Goal: Contribute content: Add original content to the website for others to see

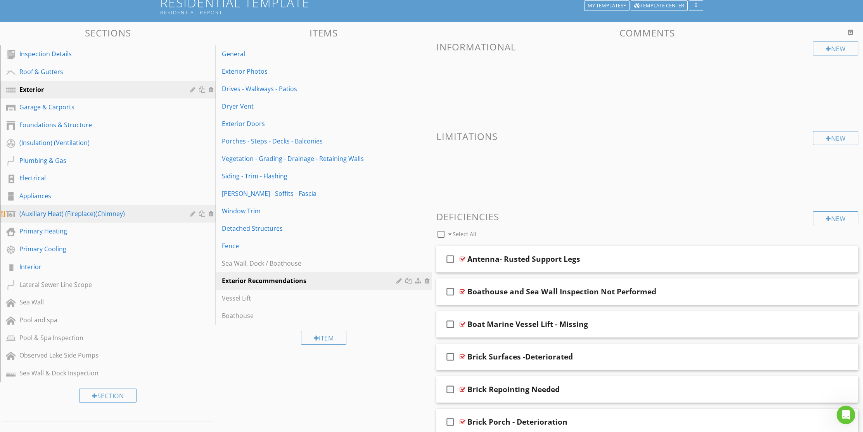
click at [69, 213] on div "(Auxiliary Heat) (Fireplace)(Chimney)" at bounding box center [98, 213] width 159 height 9
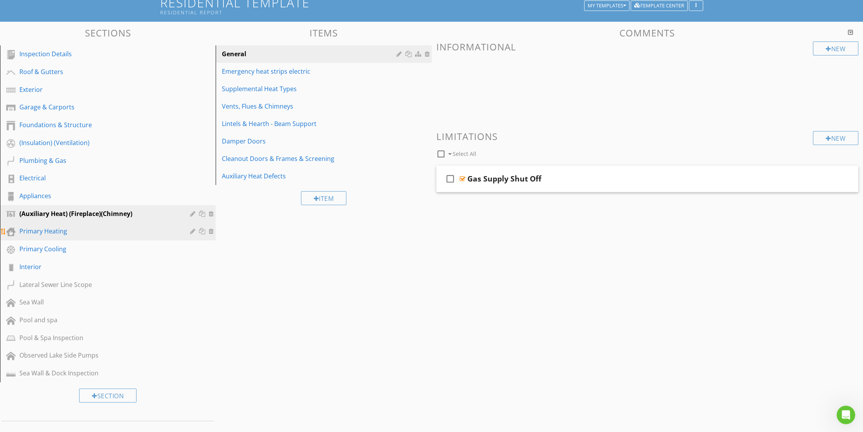
click at [51, 234] on div "Primary Heating" at bounding box center [98, 230] width 159 height 9
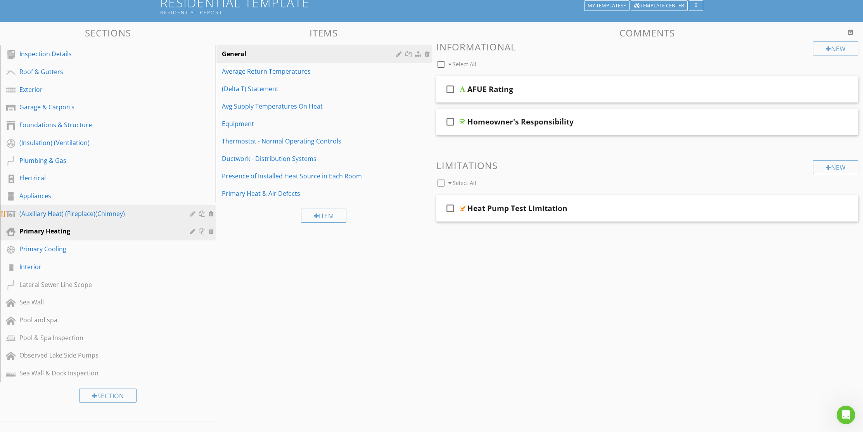
click at [47, 212] on div "(Auxiliary Heat) (Fireplace)(Chimney)" at bounding box center [98, 213] width 159 height 9
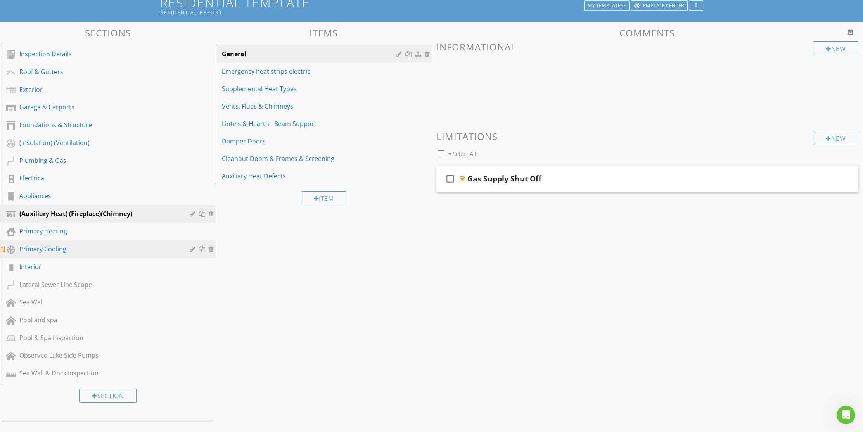
click at [48, 248] on div "Primary Cooling" at bounding box center [98, 248] width 159 height 9
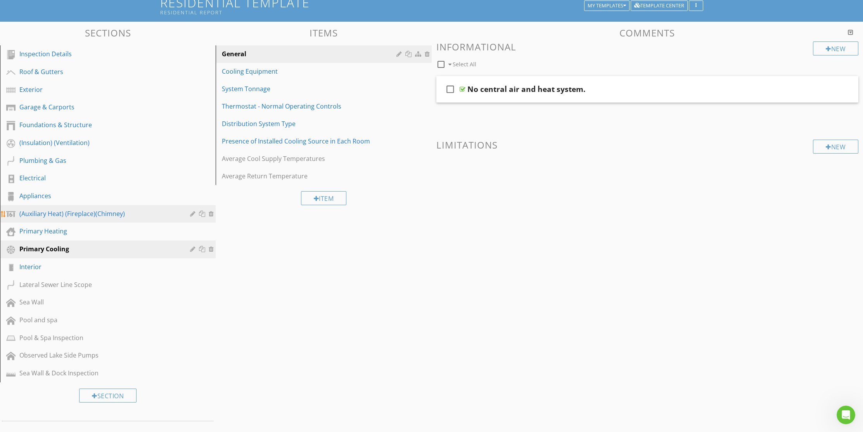
click at [35, 208] on link "(Auxiliary Heat) (Fireplace)(Chimney)" at bounding box center [108, 214] width 213 height 18
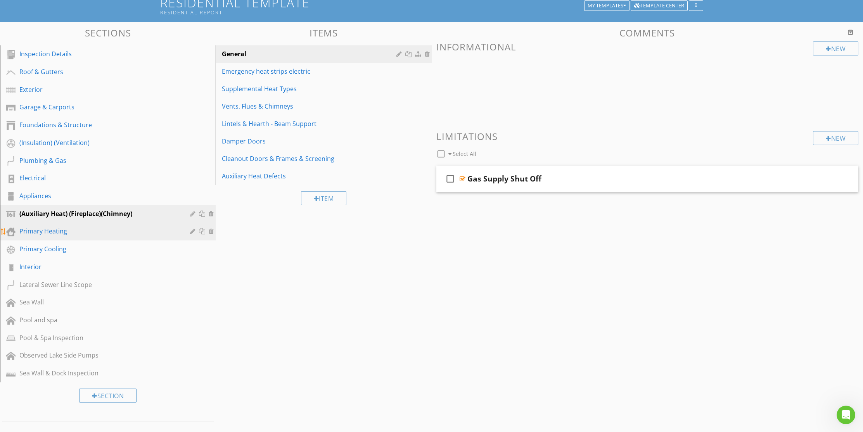
click at [41, 232] on div "Primary Heating" at bounding box center [98, 230] width 159 height 9
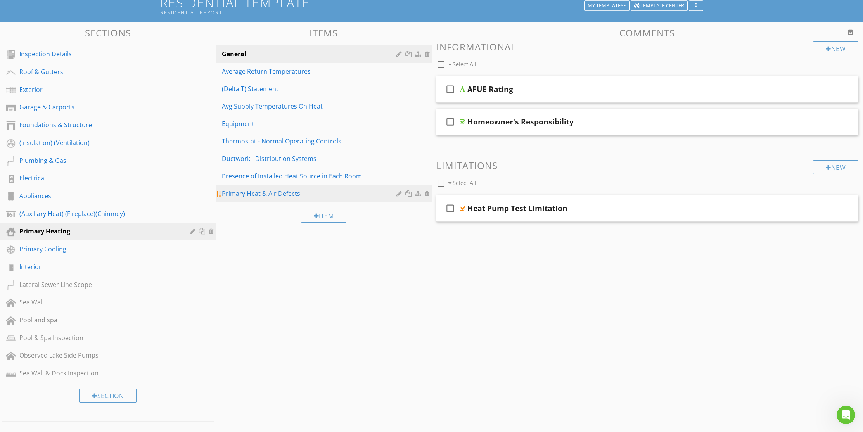
click at [288, 195] on div "Primary Heat & Air Defects" at bounding box center [310, 193] width 176 height 9
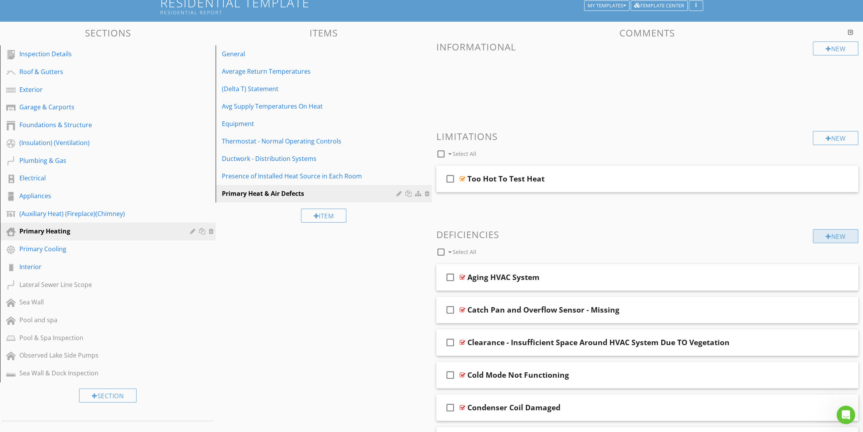
click at [843, 236] on div "New" at bounding box center [835, 236] width 45 height 14
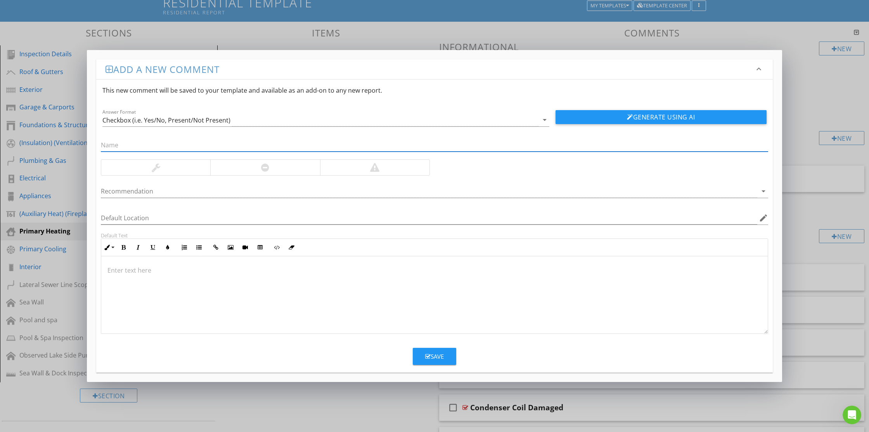
paste input "Out side HVAC Unlevel"
type input "Out side HVAC Unlevel"
click at [642, 115] on button "Generate Using AI" at bounding box center [660, 117] width 211 height 14
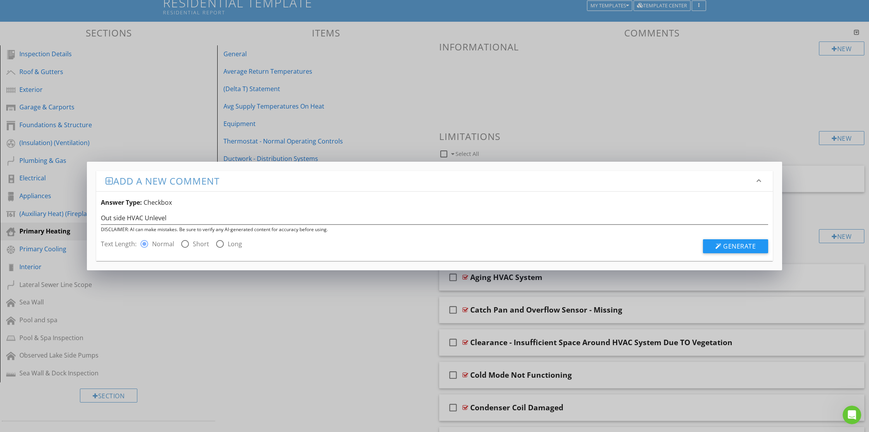
click at [185, 243] on div at bounding box center [184, 243] width 13 height 13
radio input "false"
radio input "true"
click at [745, 245] on span "Generate" at bounding box center [739, 246] width 33 height 9
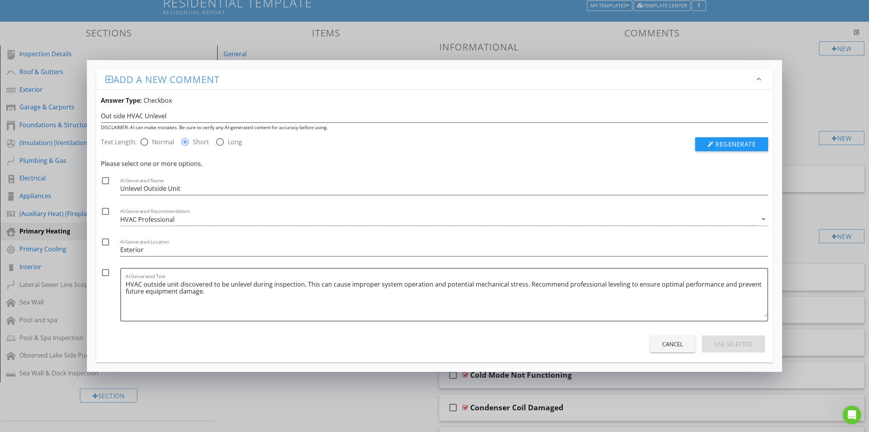
click at [105, 180] on div at bounding box center [105, 180] width 13 height 13
checkbox input "true"
click at [102, 210] on div at bounding box center [105, 211] width 13 height 13
checkbox input "true"
click at [104, 243] on div at bounding box center [105, 241] width 13 height 13
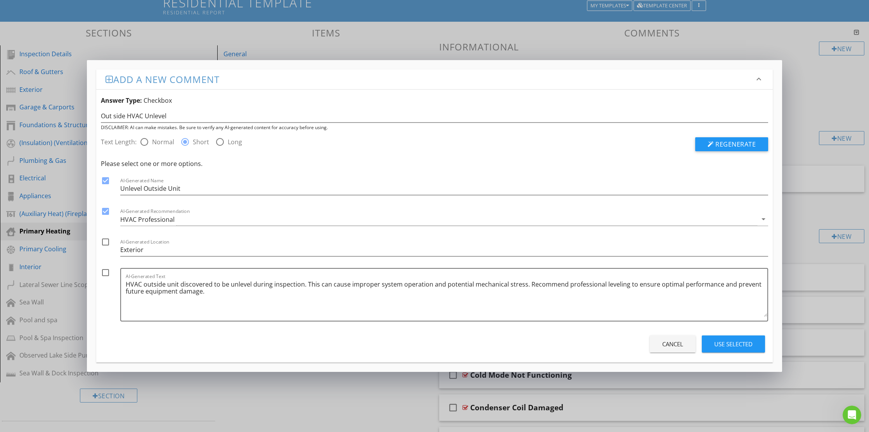
checkbox input "true"
click at [105, 271] on div at bounding box center [105, 272] width 13 height 13
checkbox input "true"
click at [722, 344] on div "Use Selected" at bounding box center [733, 344] width 38 height 9
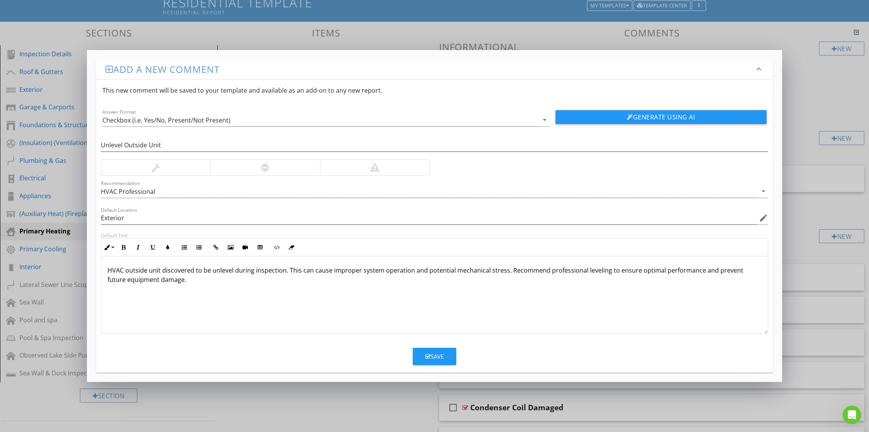
click at [289, 268] on p "HVAC outside unit discovered to be unlevel during inspection. This can cause im…" at bounding box center [434, 275] width 654 height 19
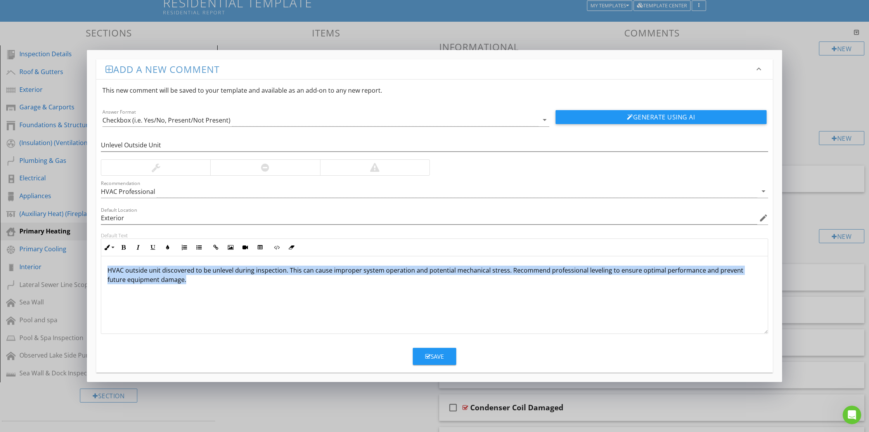
click at [289, 268] on p "HVAC outside unit discovered to be unlevel during inspection. This can cause im…" at bounding box center [434, 275] width 654 height 19
copy p "HVAC outside unit discovered to be unlevel during inspection. This can cause im…"
click at [446, 356] on button "Save" at bounding box center [434, 356] width 43 height 17
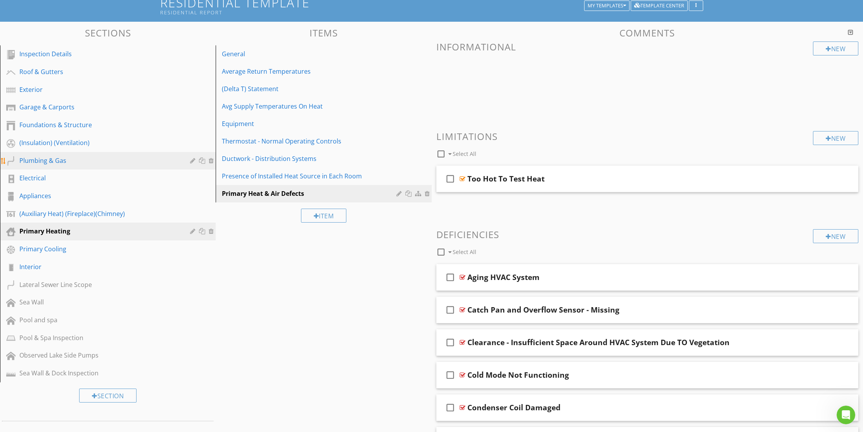
click at [38, 161] on div "Plumbing & Gas" at bounding box center [98, 160] width 159 height 9
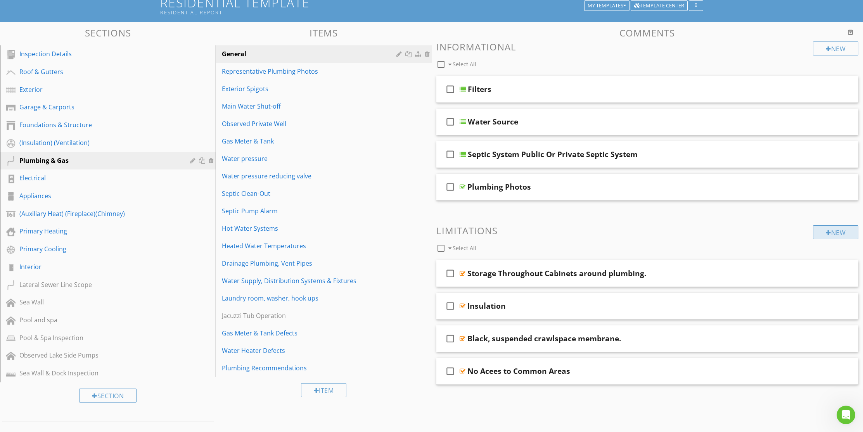
click at [848, 230] on div "New" at bounding box center [835, 232] width 45 height 14
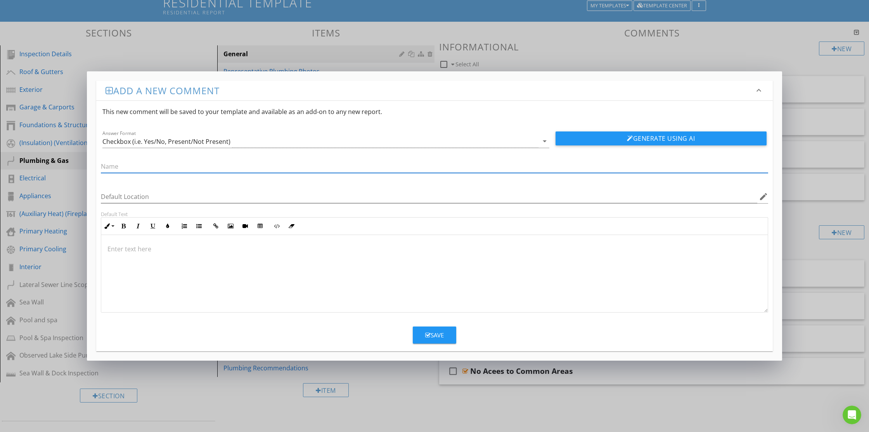
click at [199, 165] on input "text" at bounding box center [434, 166] width 667 height 13
type input "Hot Water Gas Ventilation No Lined up Correctly"
click at [600, 146] on div "Generate Using AI" at bounding box center [660, 138] width 223 height 19
click at [600, 143] on button "Generate Using AI" at bounding box center [660, 138] width 211 height 14
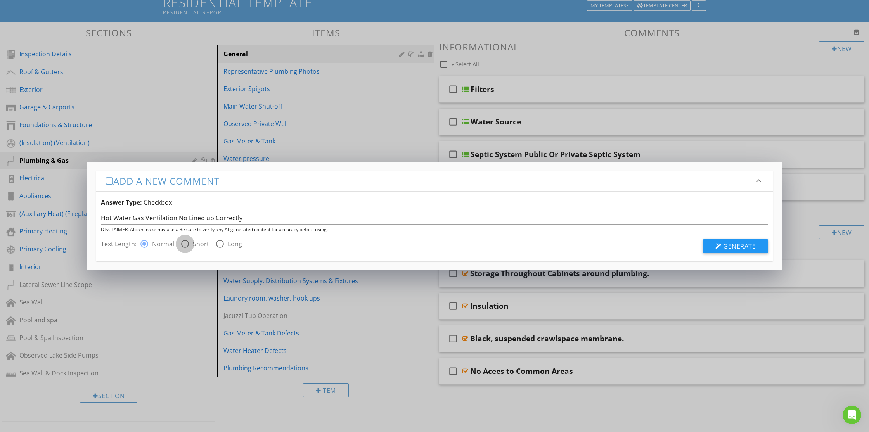
click at [185, 241] on div at bounding box center [184, 243] width 13 height 13
radio input "false"
radio input "true"
click at [723, 244] on span "Generate" at bounding box center [739, 246] width 33 height 9
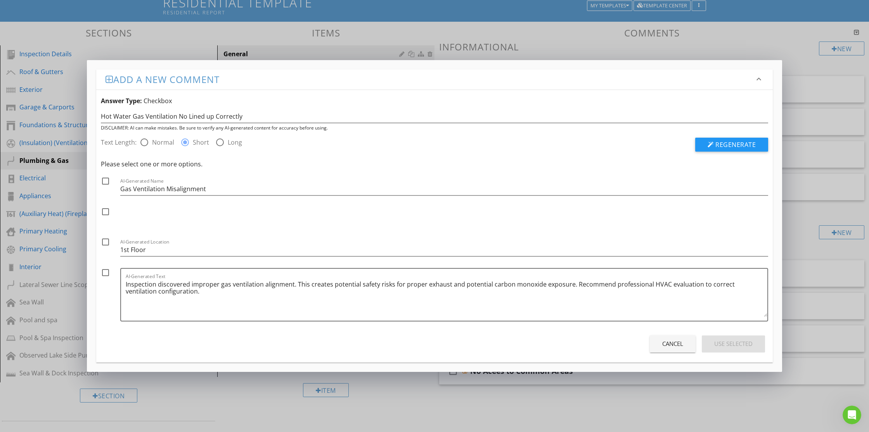
click at [106, 180] on div at bounding box center [105, 181] width 13 height 13
checkbox input "true"
click at [103, 213] on div at bounding box center [105, 211] width 13 height 13
checkbox input "true"
click at [107, 244] on div at bounding box center [105, 241] width 13 height 13
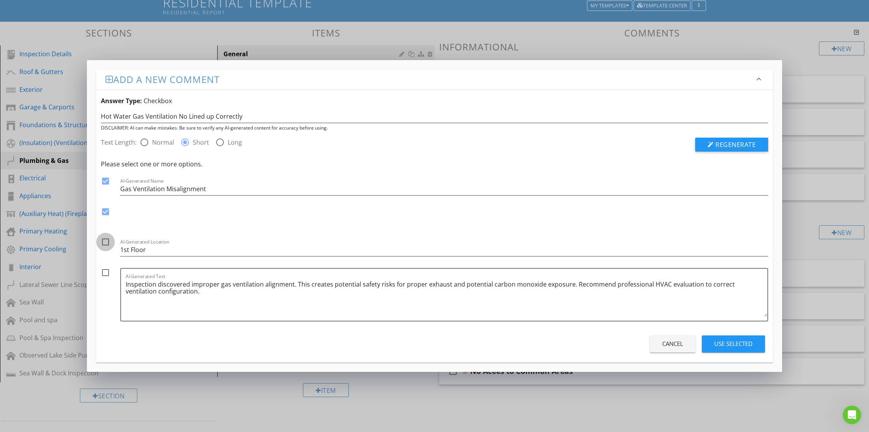
checkbox input "true"
click at [108, 276] on div at bounding box center [105, 272] width 13 height 13
checkbox input "true"
click at [107, 241] on div at bounding box center [105, 241] width 13 height 13
checkbox input "false"
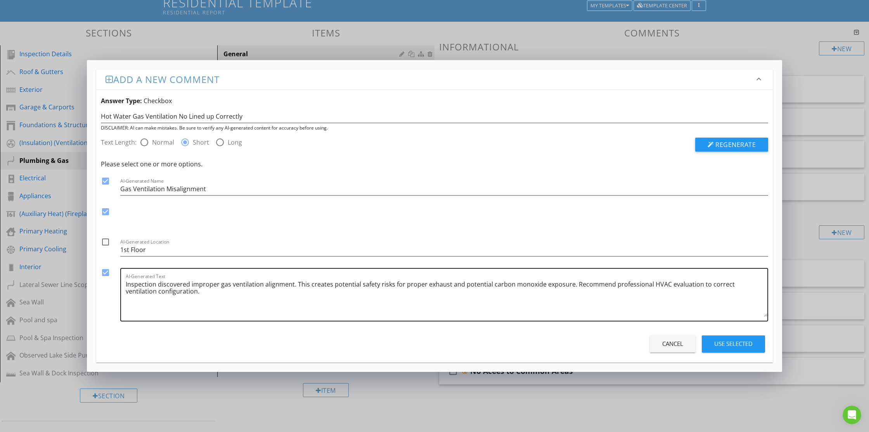
click at [255, 289] on textarea "Inspection discovered improper gas ventilation alignment. This creates potentia…" at bounding box center [446, 297] width 641 height 39
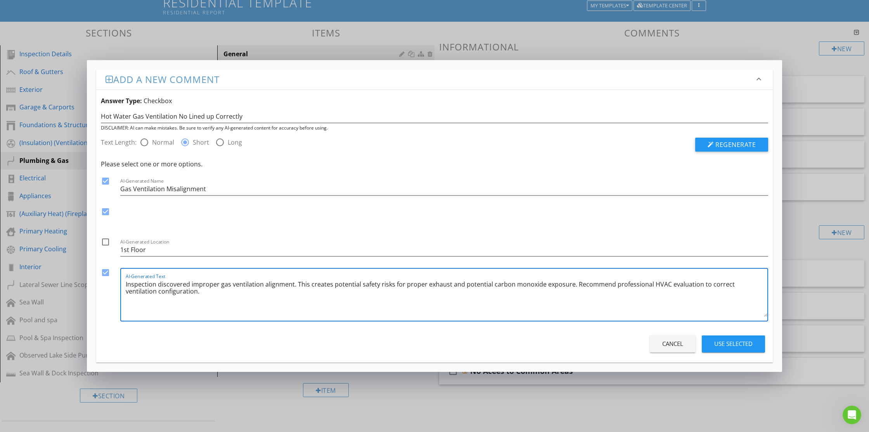
click at [255, 289] on textarea "Inspection discovered improper gas ventilation alignment. This creates potentia…" at bounding box center [446, 297] width 641 height 39
click at [743, 345] on div "Use Selected" at bounding box center [733, 343] width 38 height 9
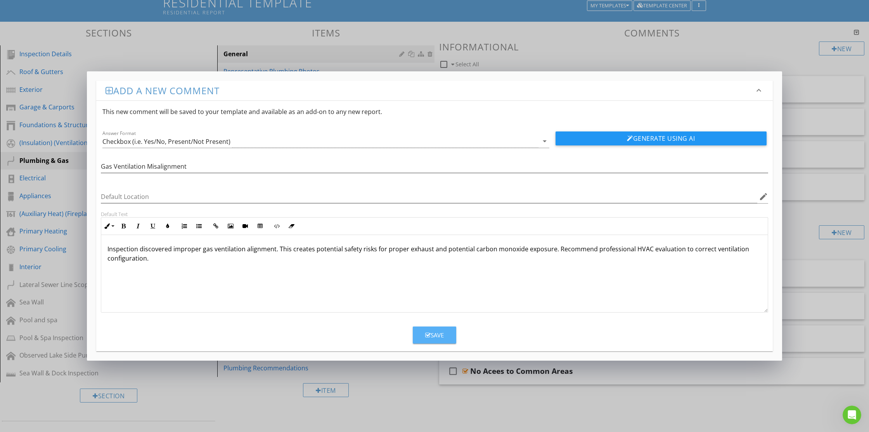
click at [438, 340] on button "Save" at bounding box center [434, 335] width 43 height 17
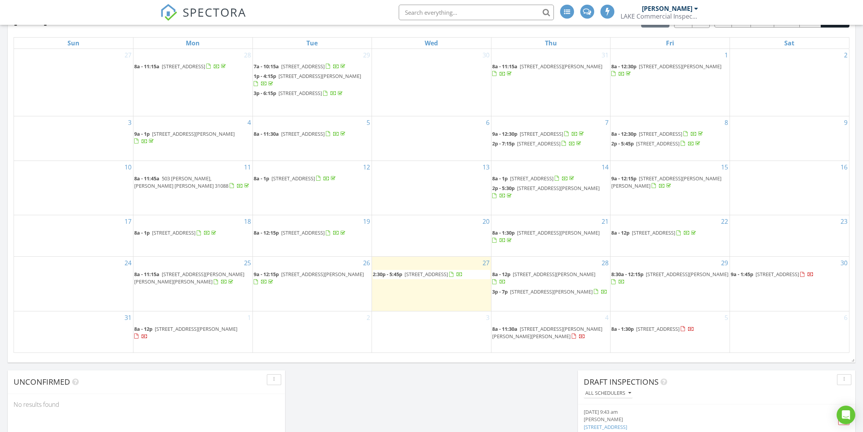
scroll to position [375, 0]
